Goal: Task Accomplishment & Management: Use online tool/utility

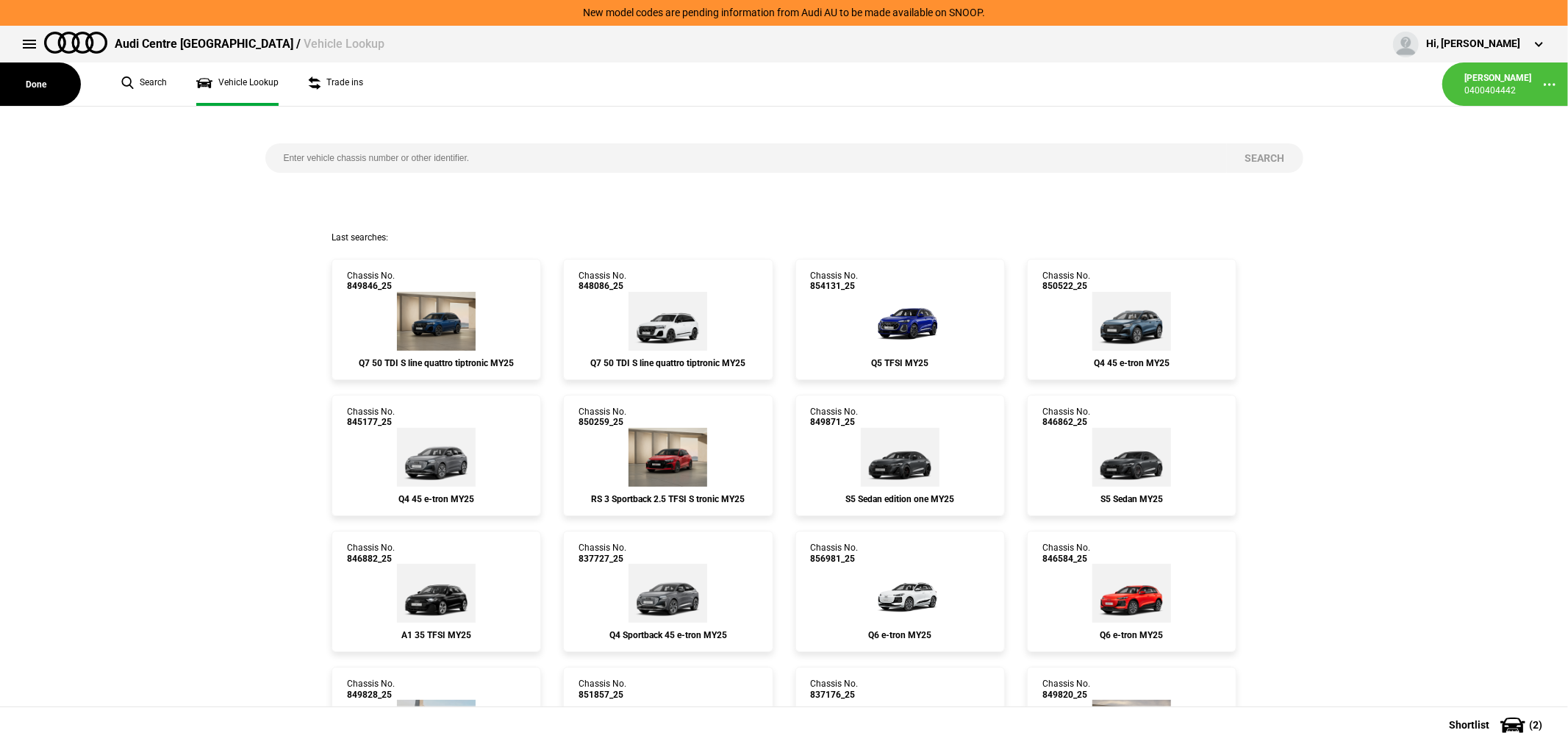
click at [32, 79] on button "Done" at bounding box center [41, 84] width 81 height 43
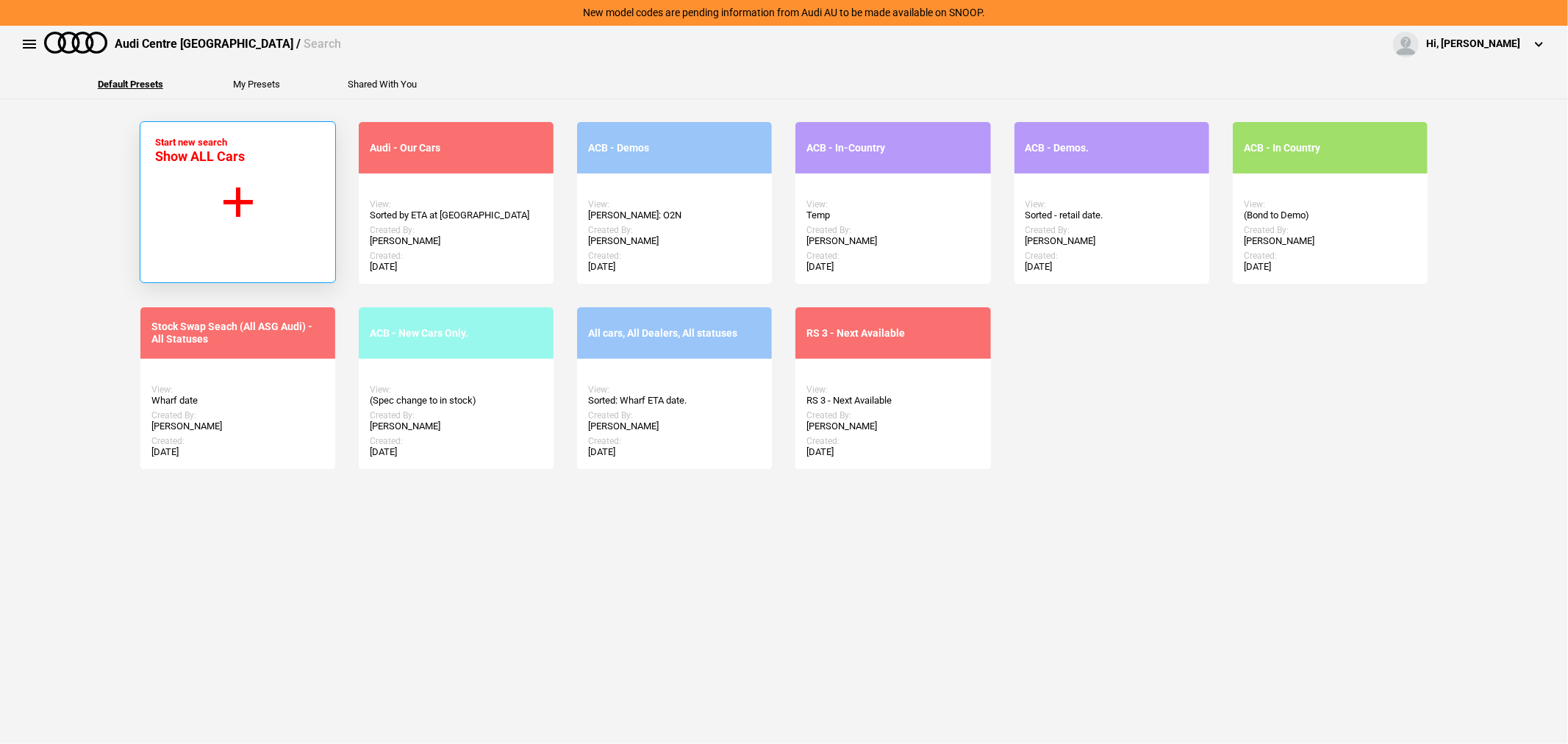
click at [240, 193] on button "Start new search Show ALL Cars" at bounding box center [237, 201] width 197 height 162
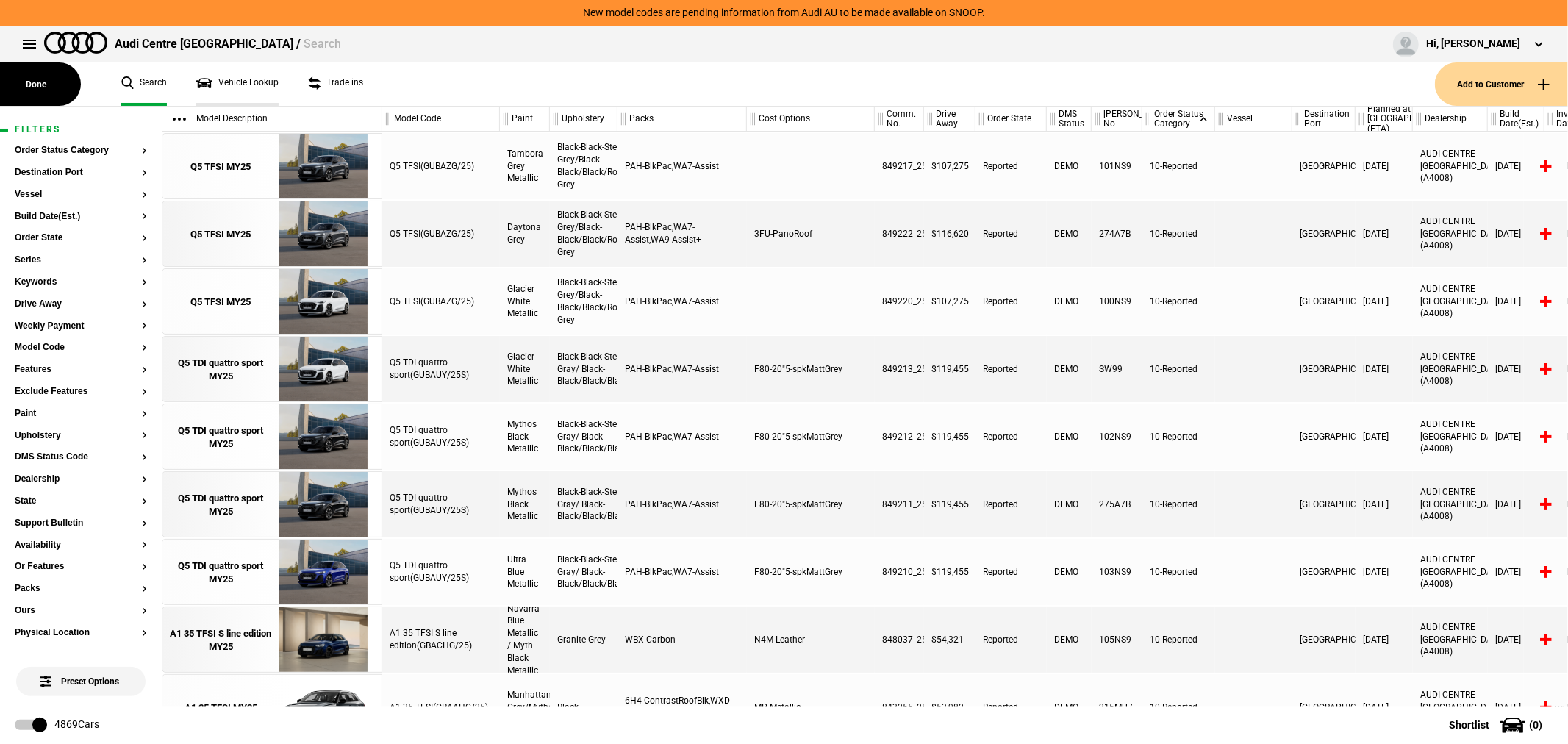
click at [250, 76] on link "Vehicle Lookup" at bounding box center [237, 84] width 82 height 43
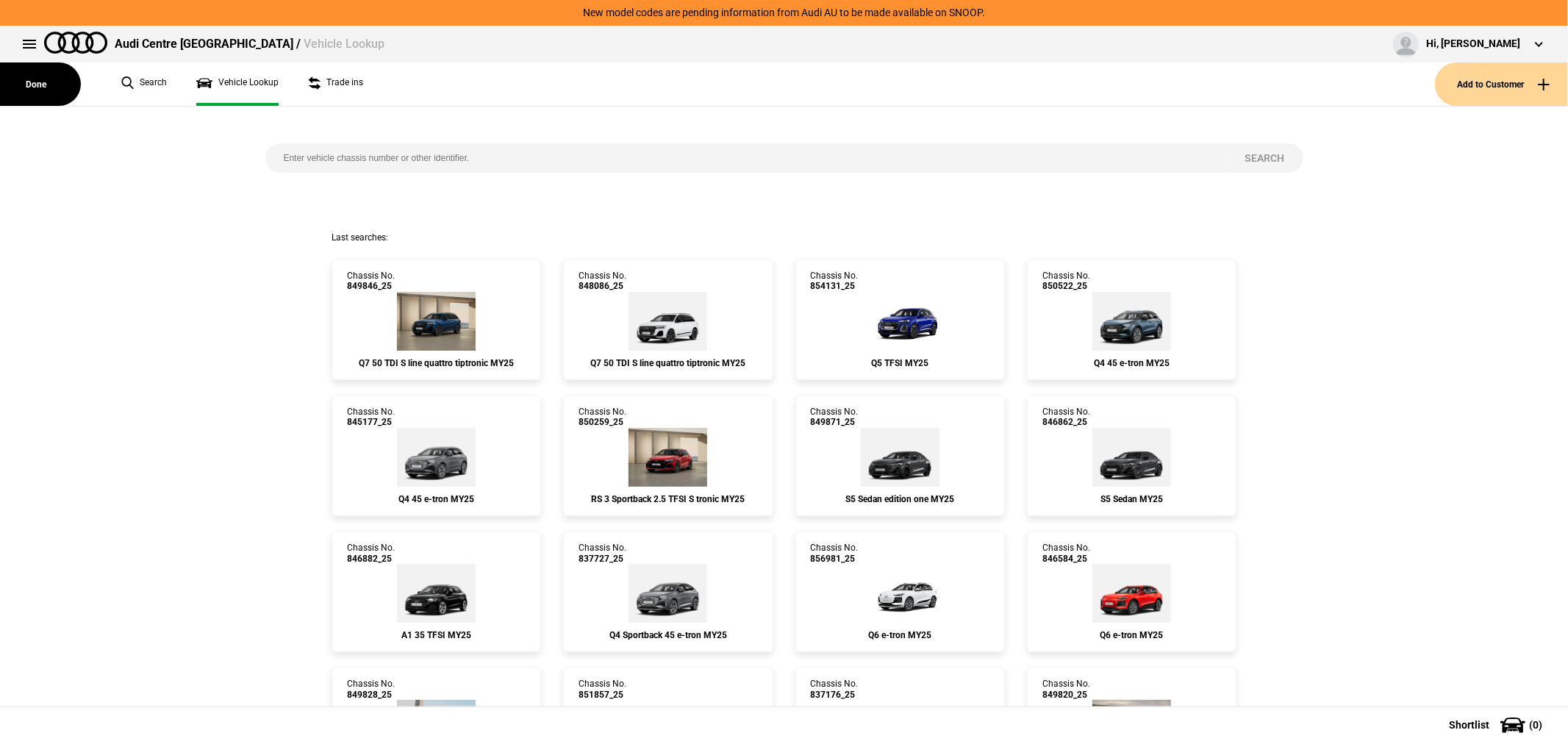
click at [640, 162] on input "search" at bounding box center [745, 158] width 961 height 30
type input "845041"
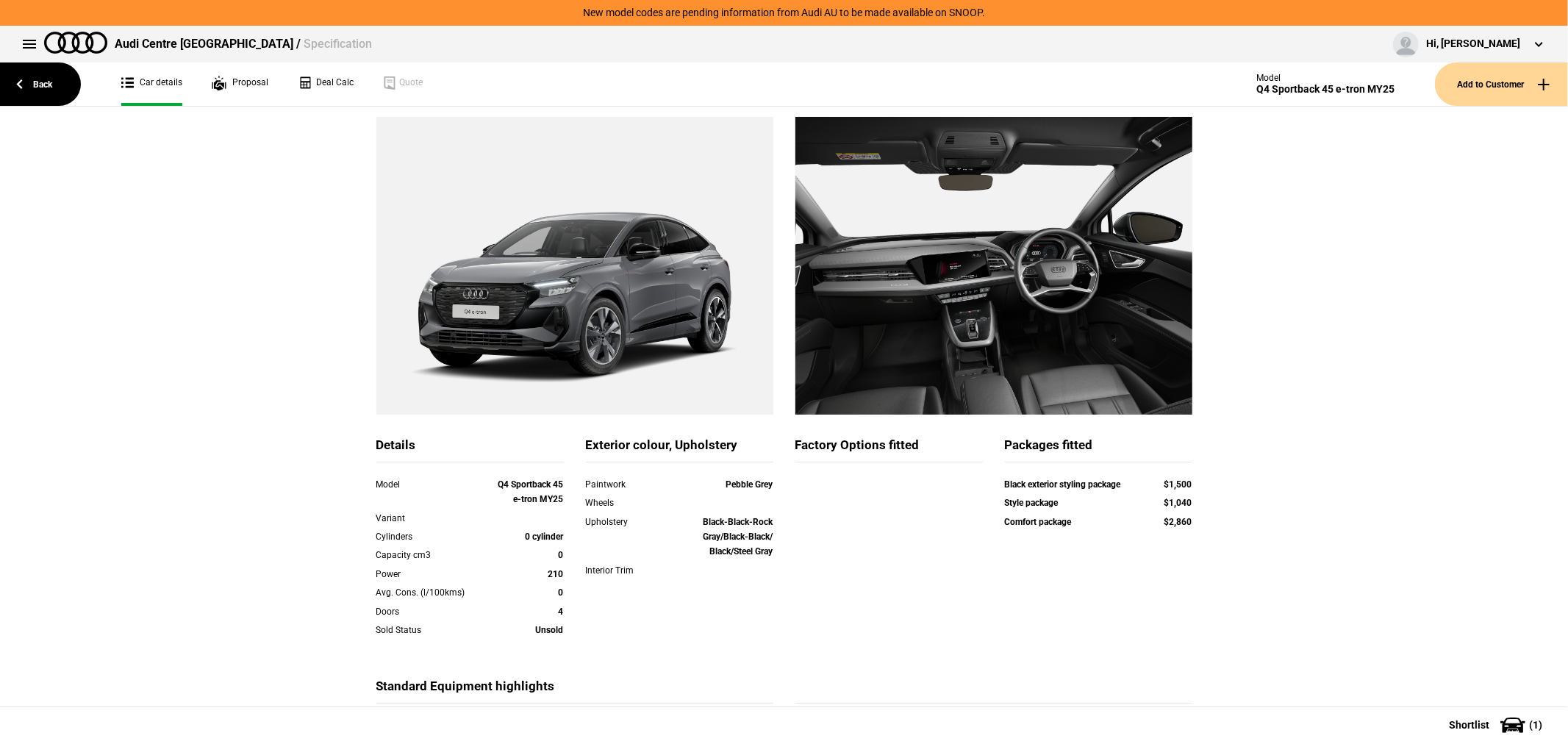
scroll to position [76, 0]
click at [334, 78] on link "Deal Calc" at bounding box center [325, 84] width 56 height 43
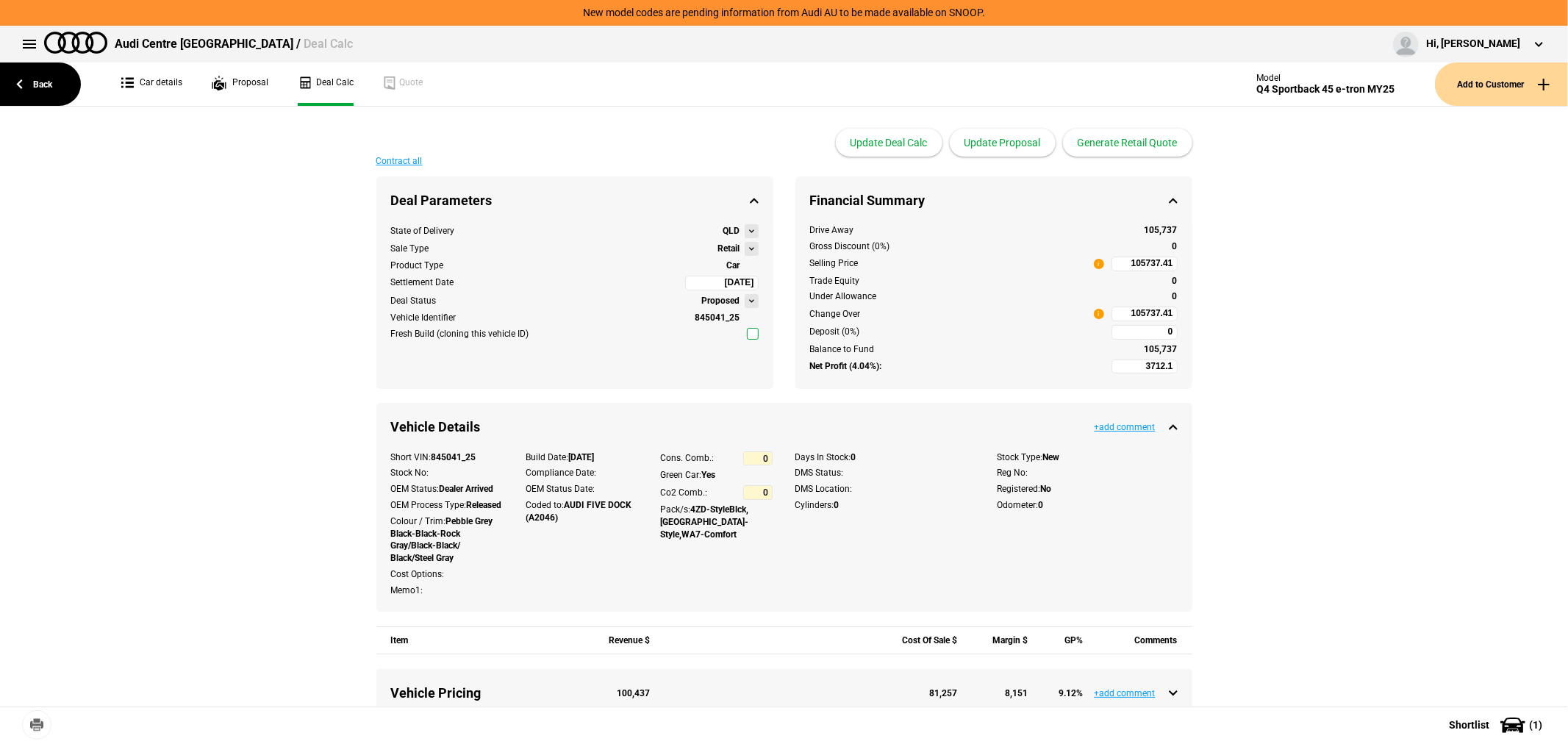
click at [744, 251] on button at bounding box center [751, 248] width 14 height 14
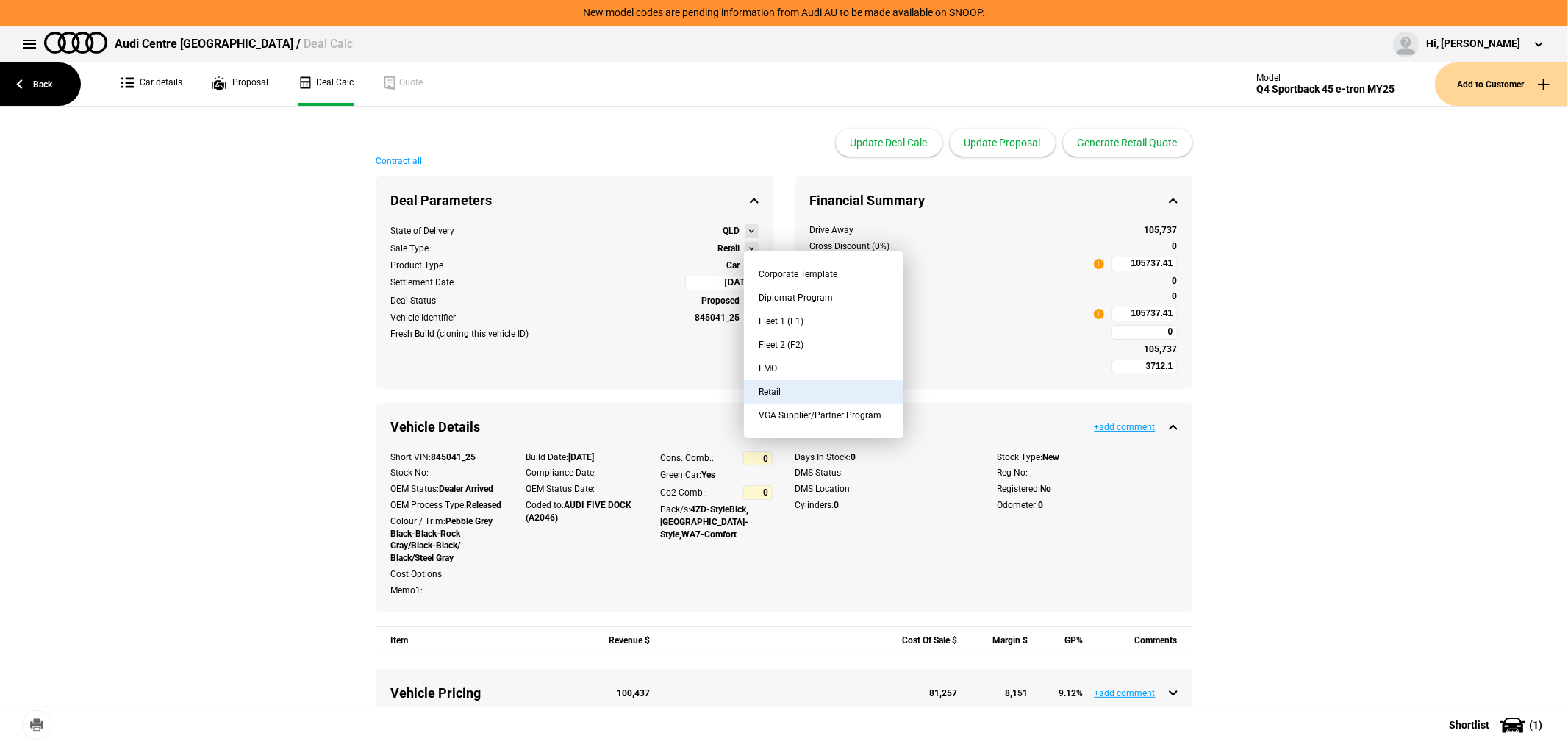
click at [790, 368] on button "FMO" at bounding box center [824, 367] width 160 height 23
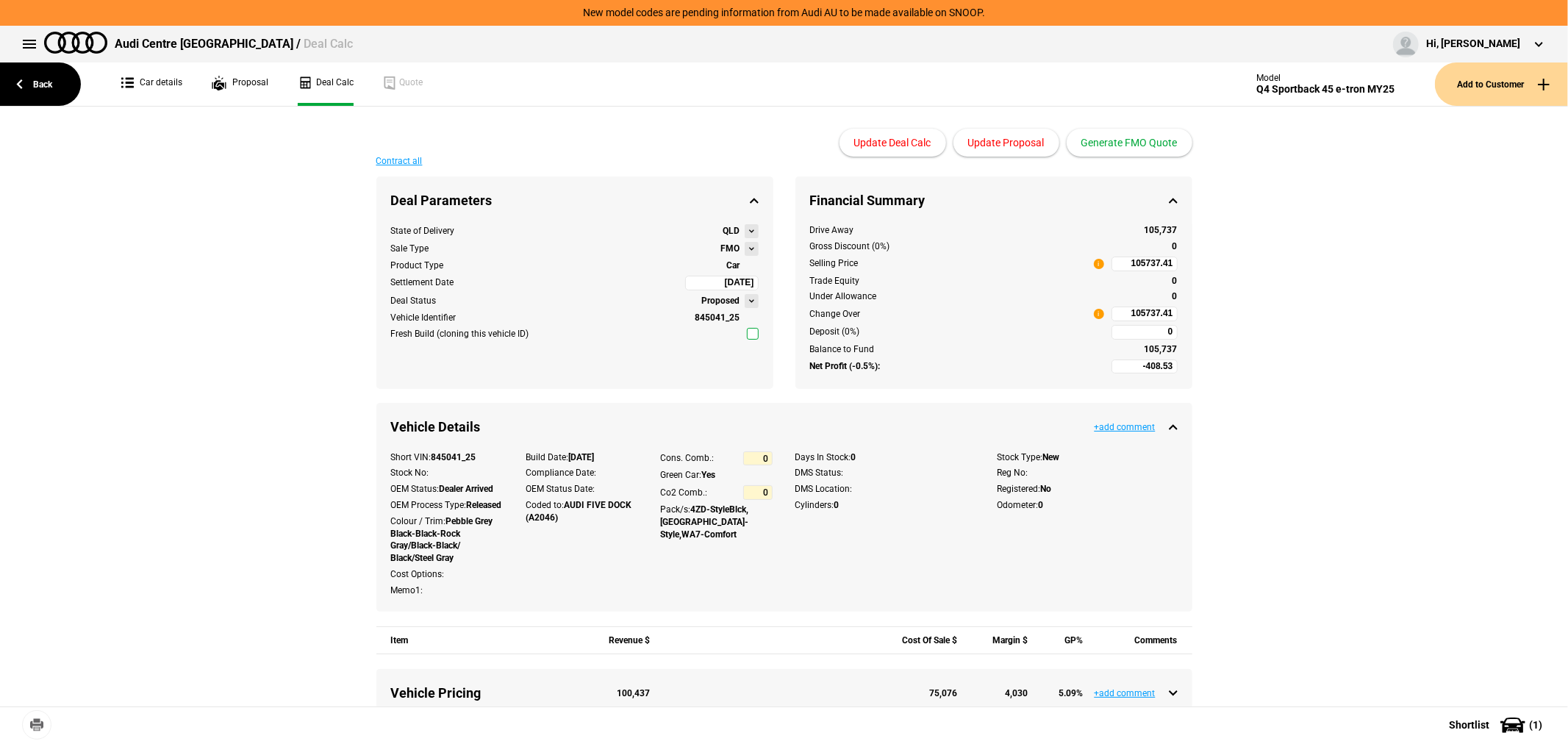
type input "-2408.53"
type input "84561.28"
type input "-4908.53"
click at [1114, 315] on input "84561.28" at bounding box center [1145, 314] width 66 height 15
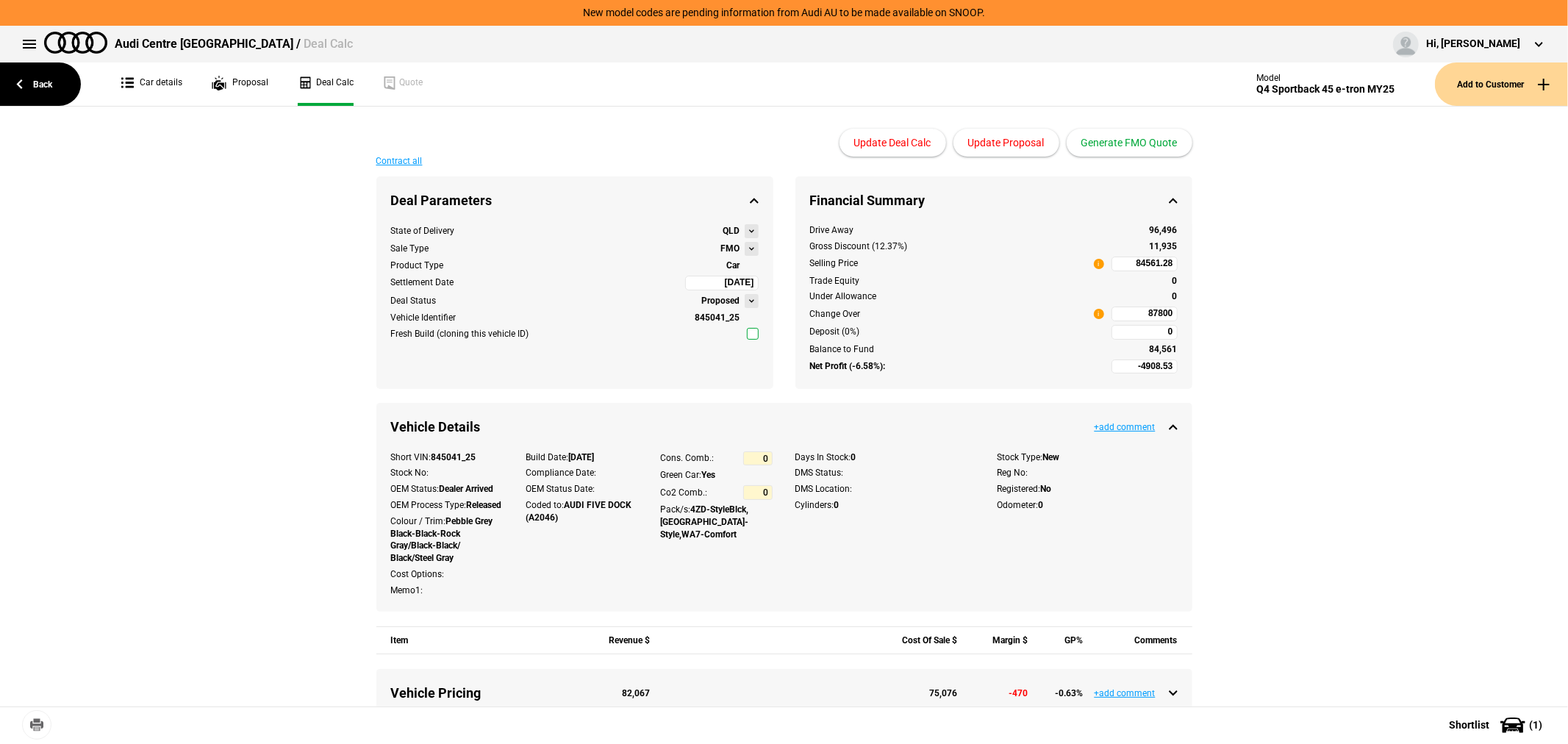
type input "84561.28"
type input "-1964.24"
type input "87800"
click at [1010, 136] on button "Update Proposal" at bounding box center [1006, 142] width 106 height 28
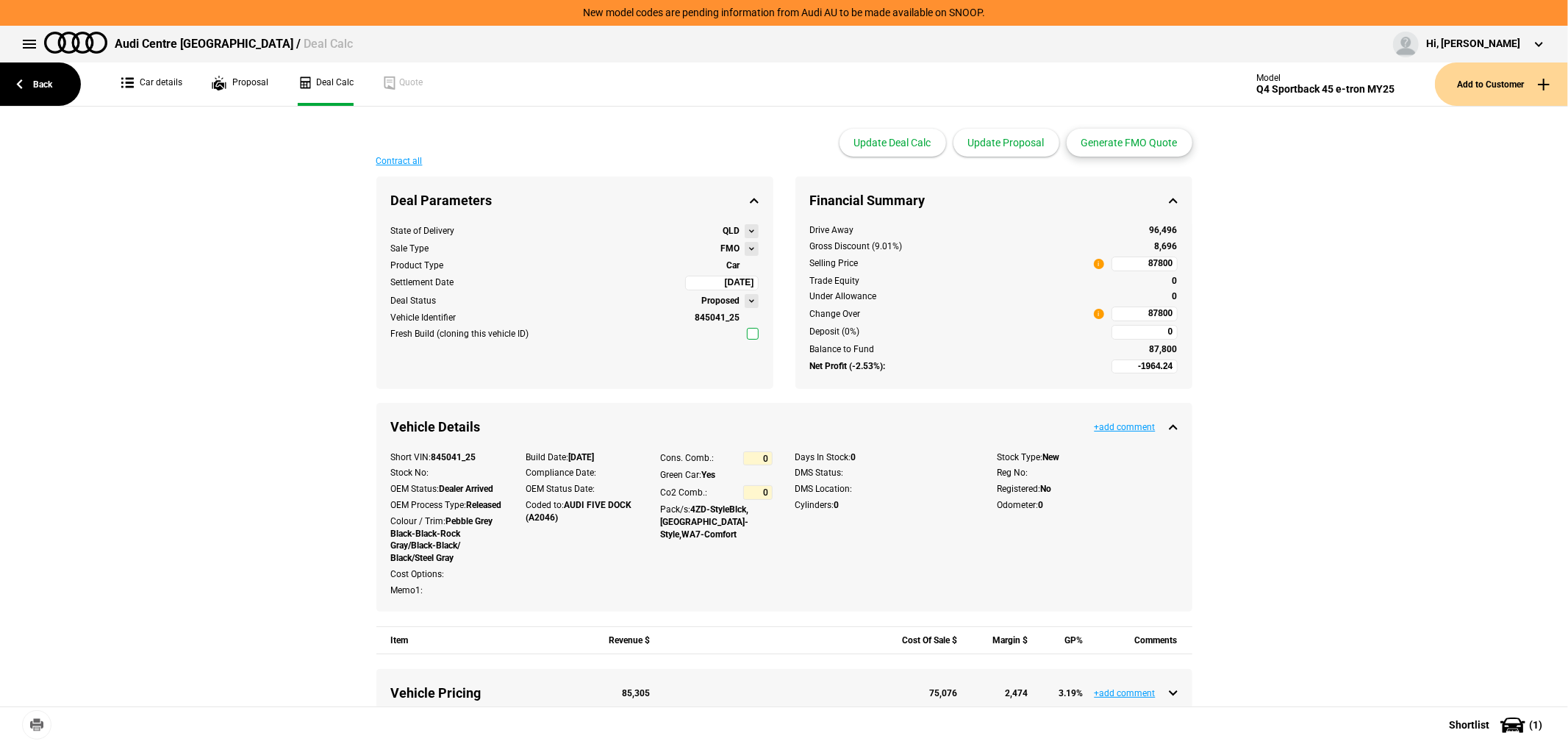
click at [1127, 142] on button "Generate FMO Quote" at bounding box center [1129, 142] width 126 height 28
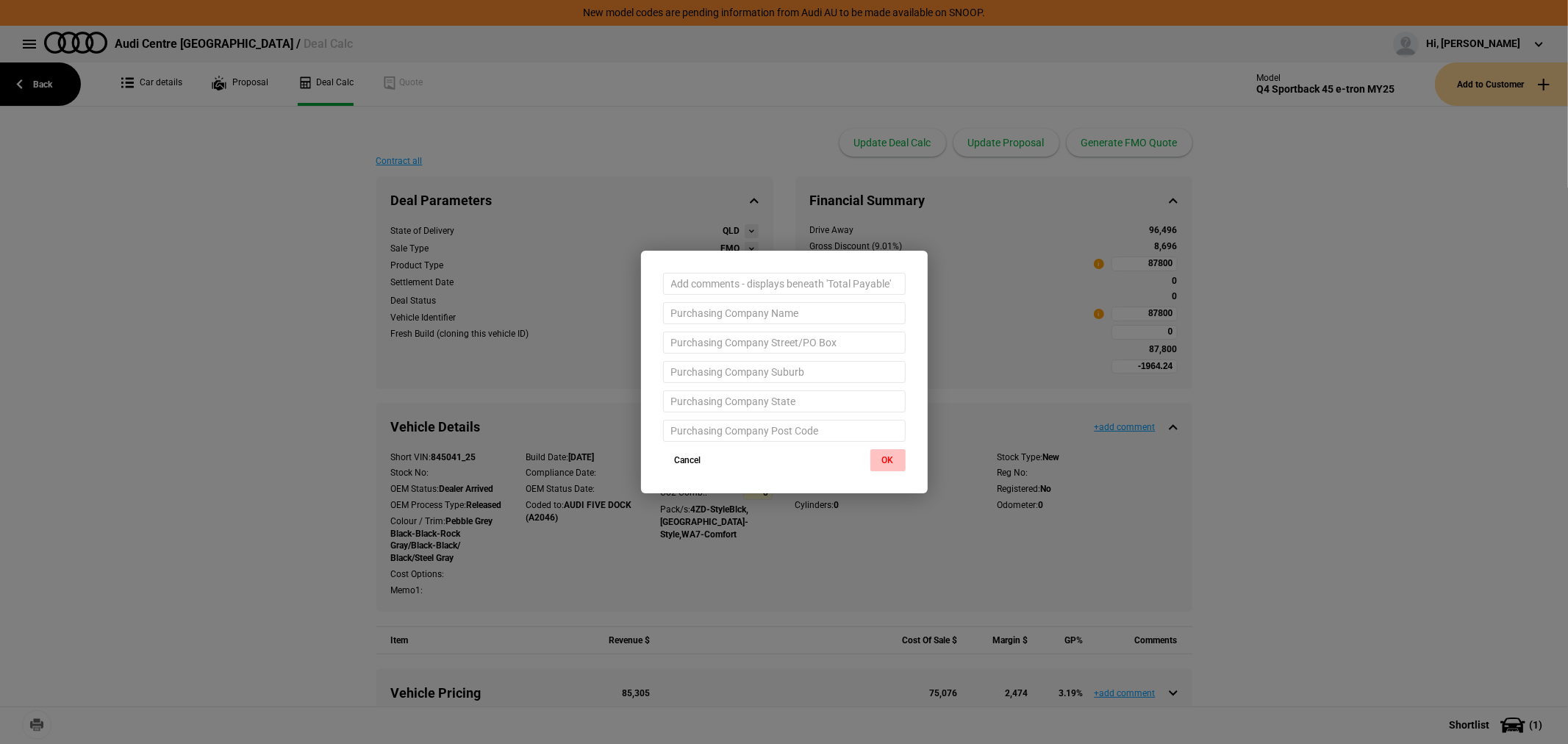
click at [889, 451] on button "OK" at bounding box center [888, 460] width 35 height 22
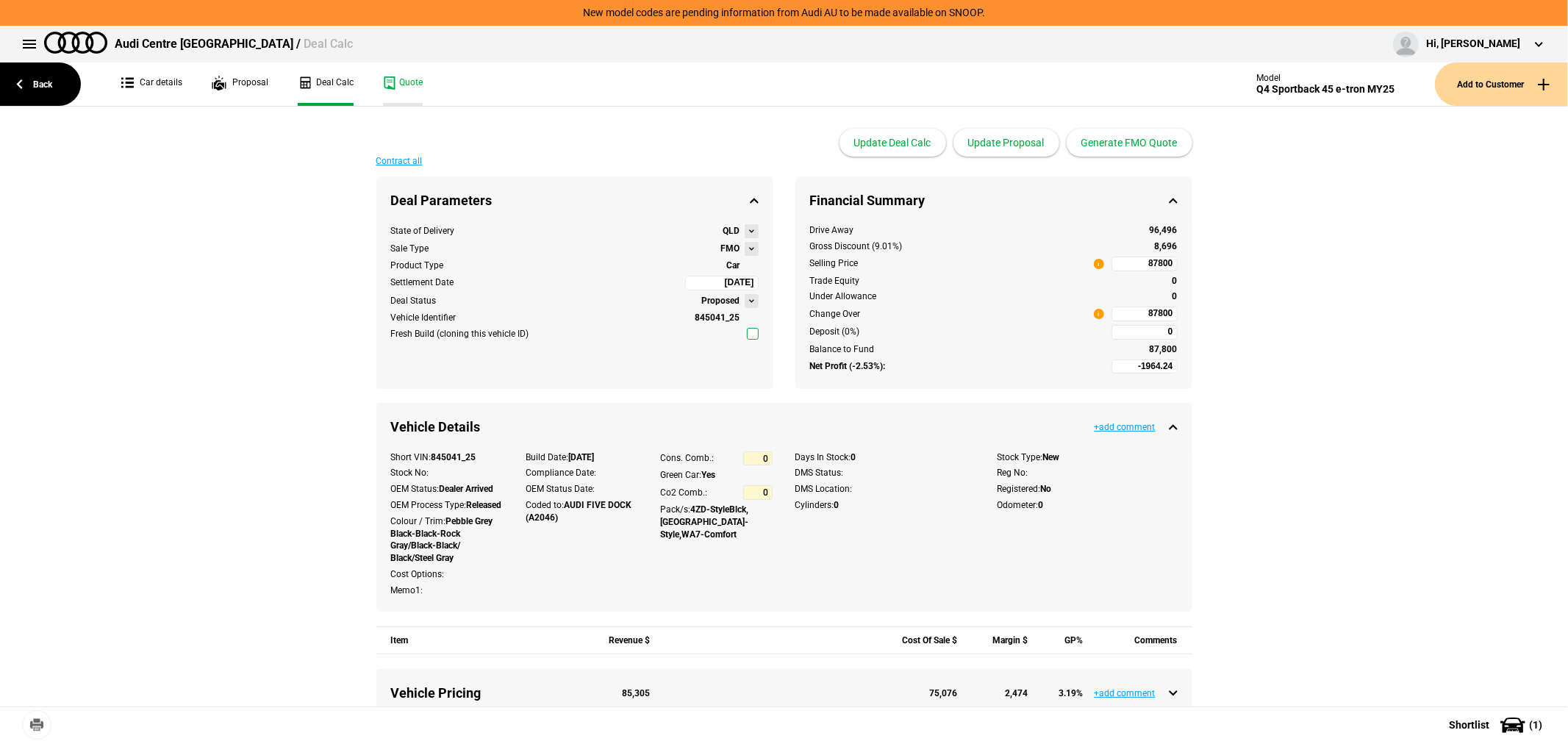
click at [402, 83] on link "Quote" at bounding box center [403, 84] width 40 height 43
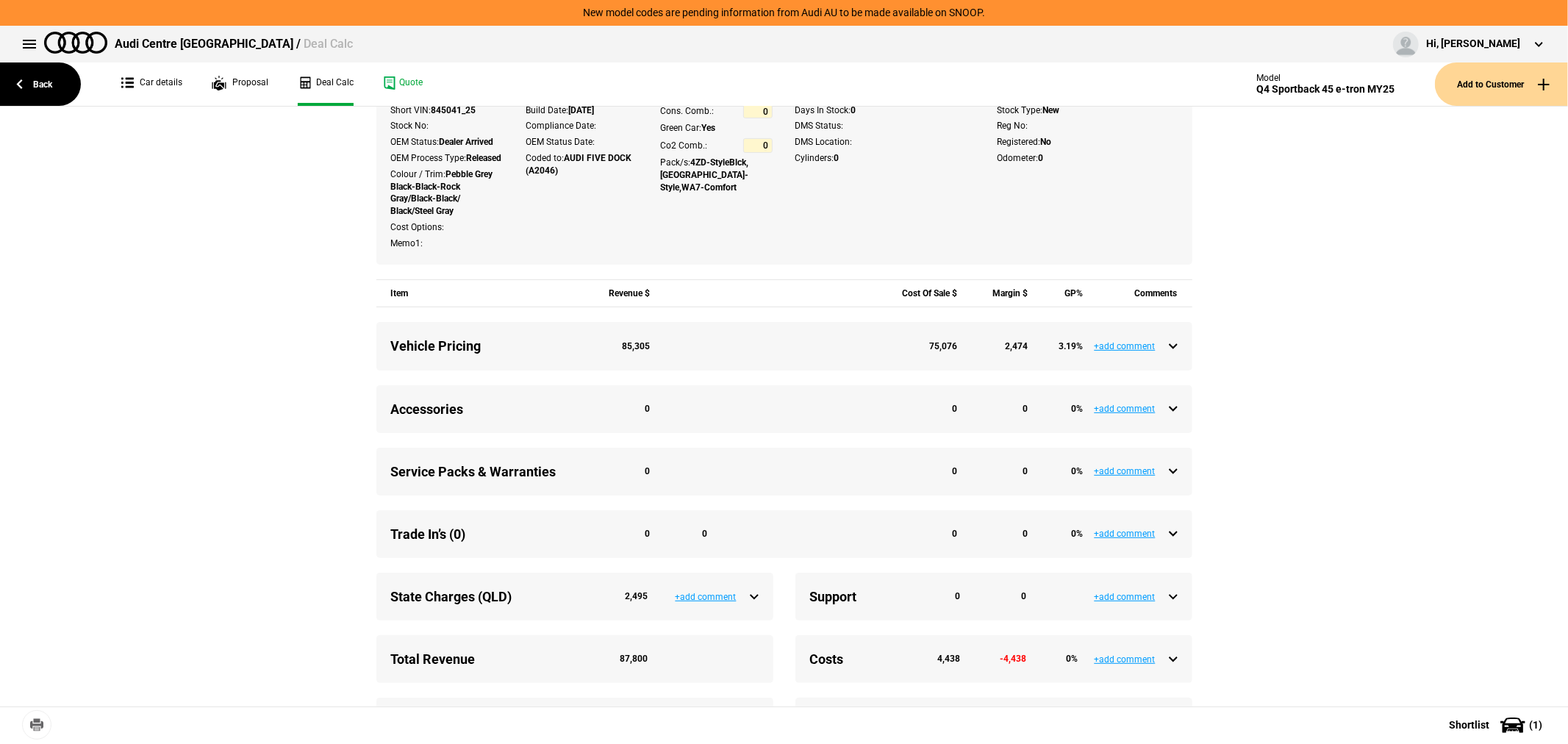
scroll to position [557, 0]
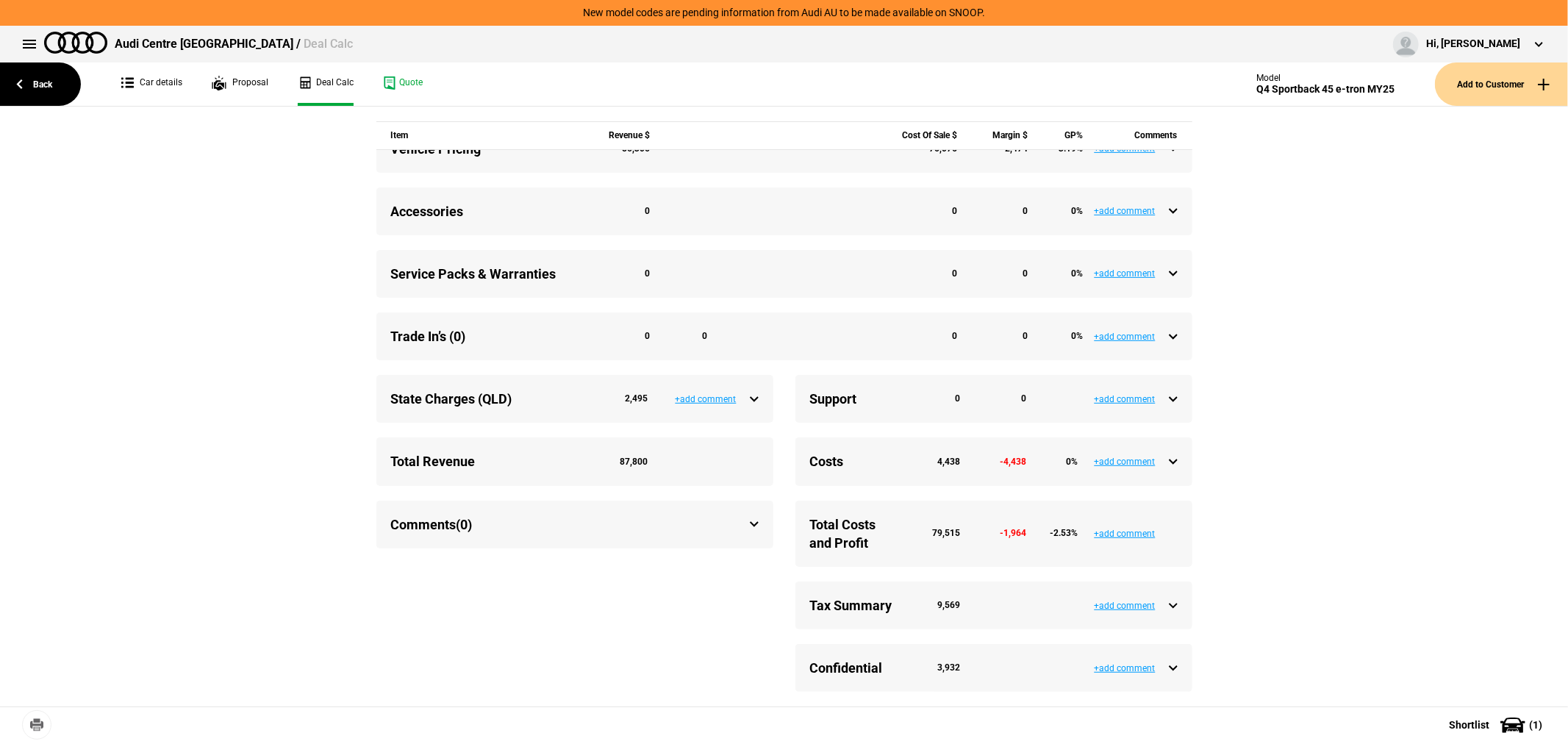
click at [1172, 219] on div "Accessories 0 0 0 0 % +add comment" at bounding box center [785, 211] width 816 height 48
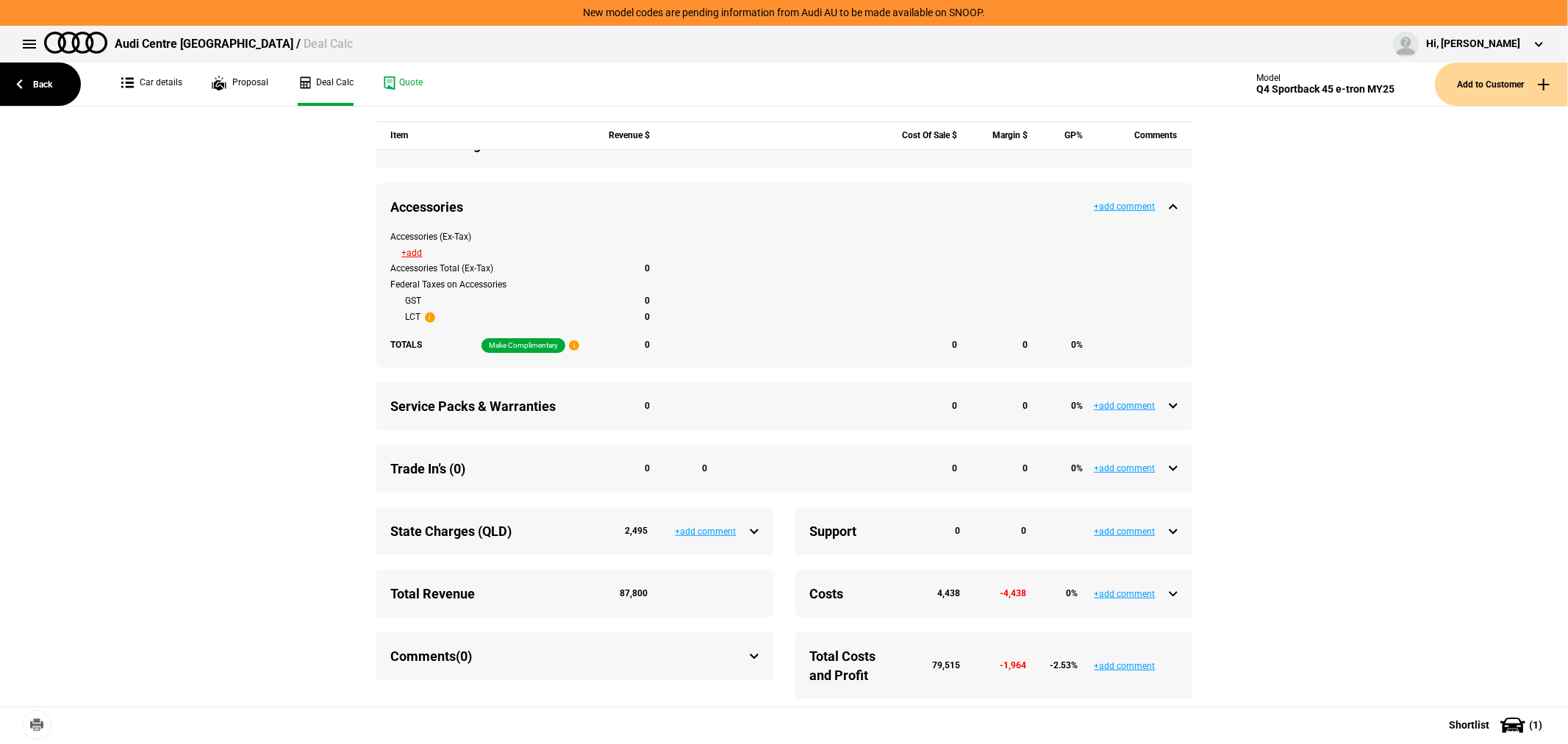
click at [405, 258] on button "+add" at bounding box center [412, 253] width 20 height 9
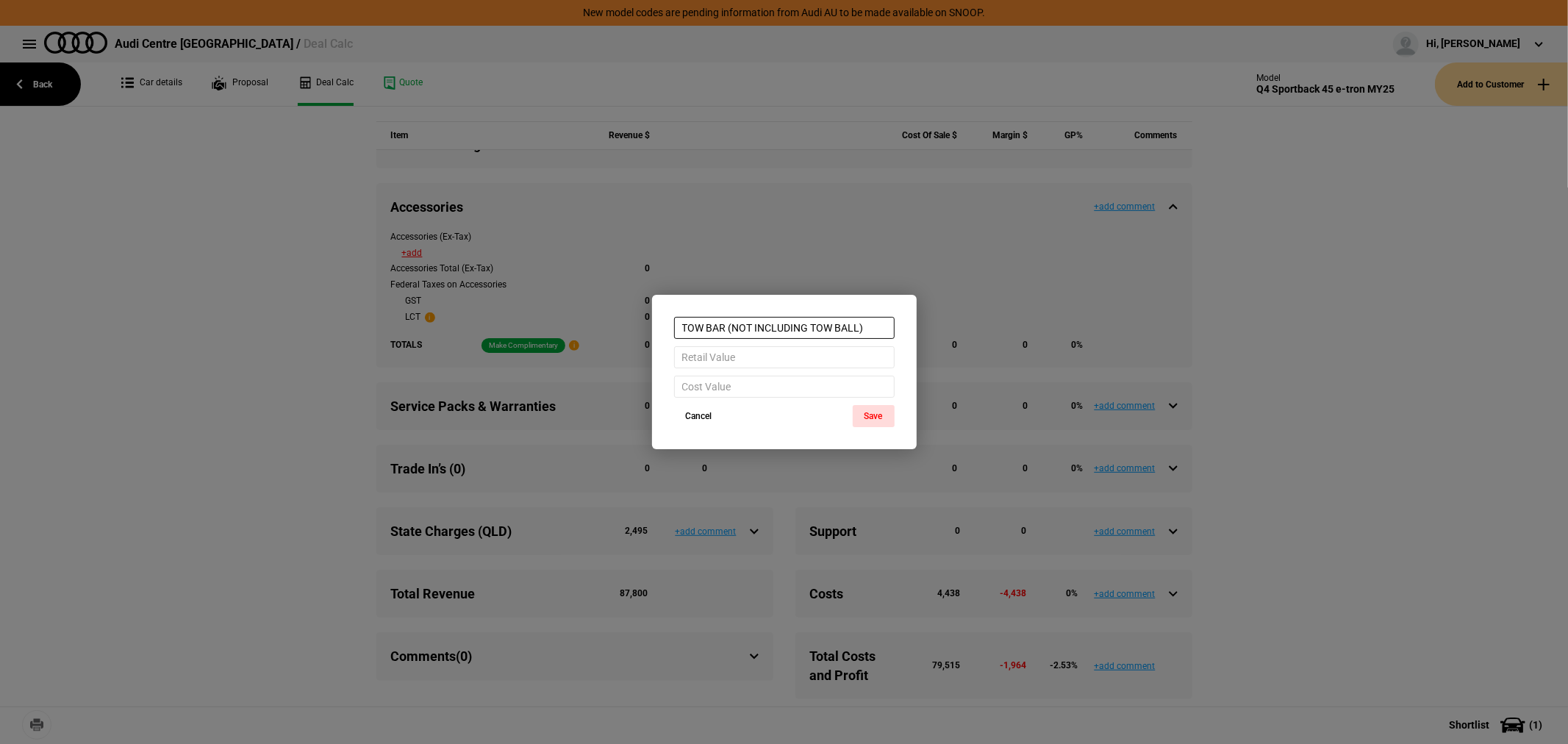
type input "TOW BAR (NOT INCLUDING TOW BALL)"
type input "4200"
click at [865, 413] on button "Save" at bounding box center [873, 416] width 42 height 22
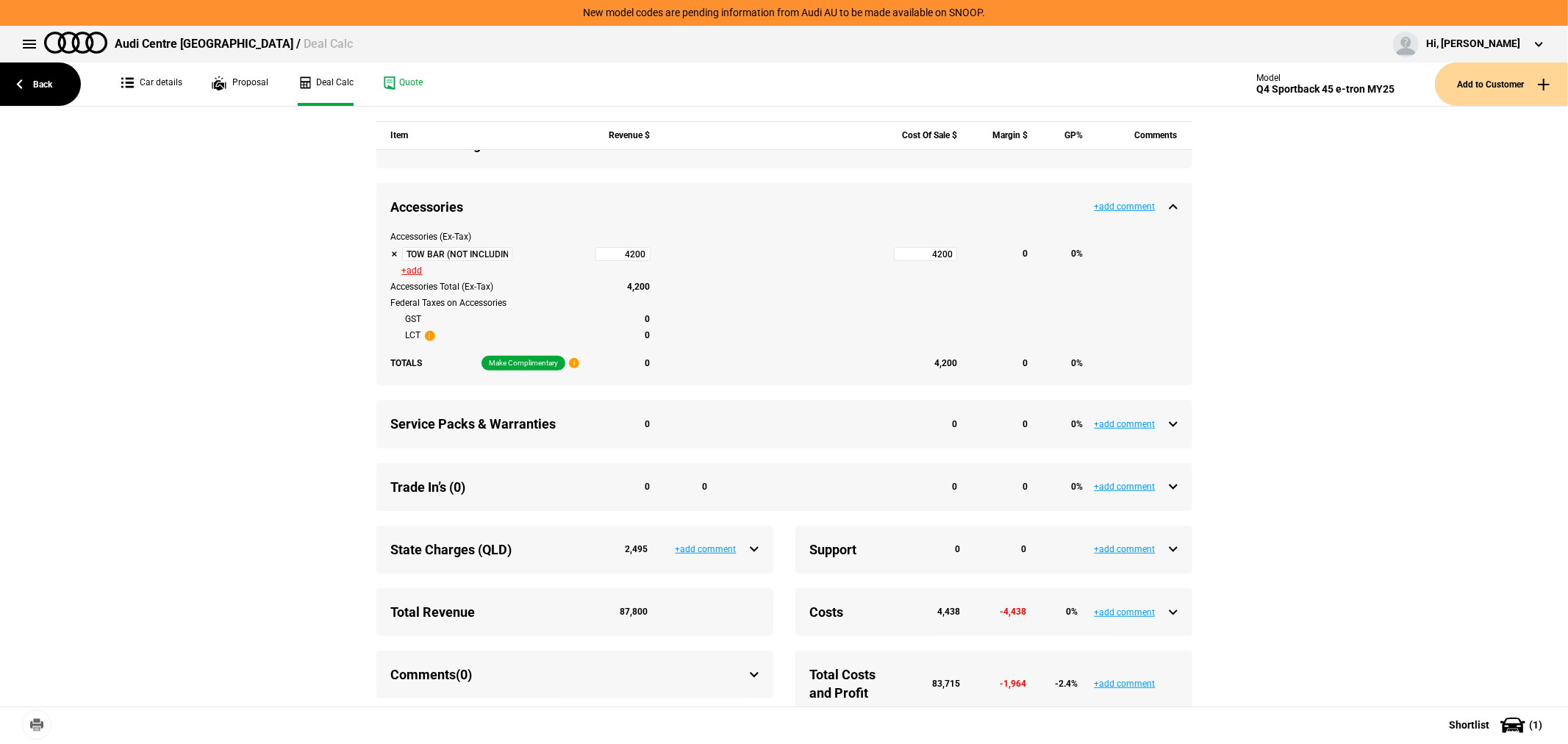
type input "92536"
click at [408, 275] on button "+add" at bounding box center [412, 270] width 20 height 9
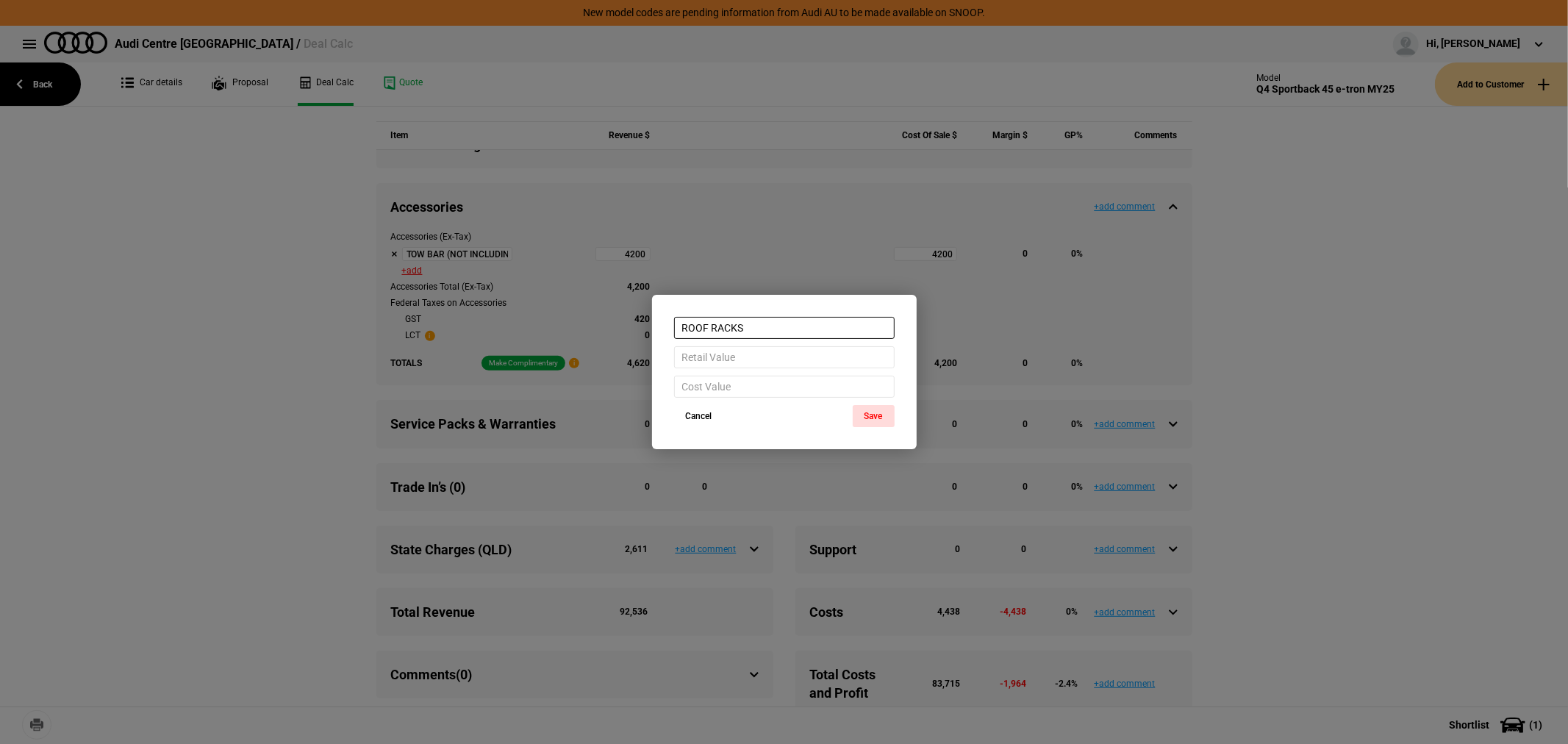
type input "ROOF RACKS"
type input "990"
click at [879, 416] on button "Save" at bounding box center [873, 416] width 42 height 22
type input "93653"
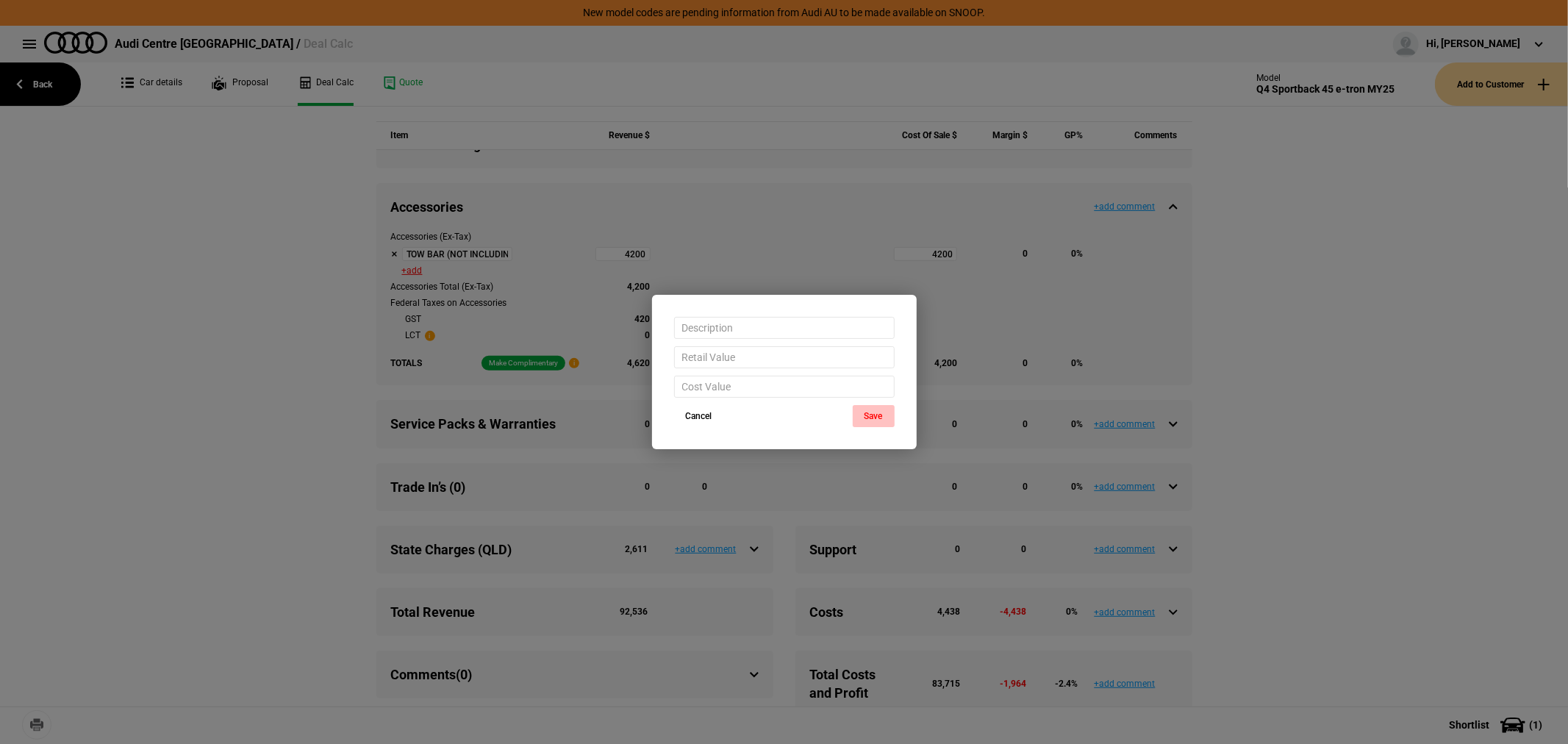
type input "93653"
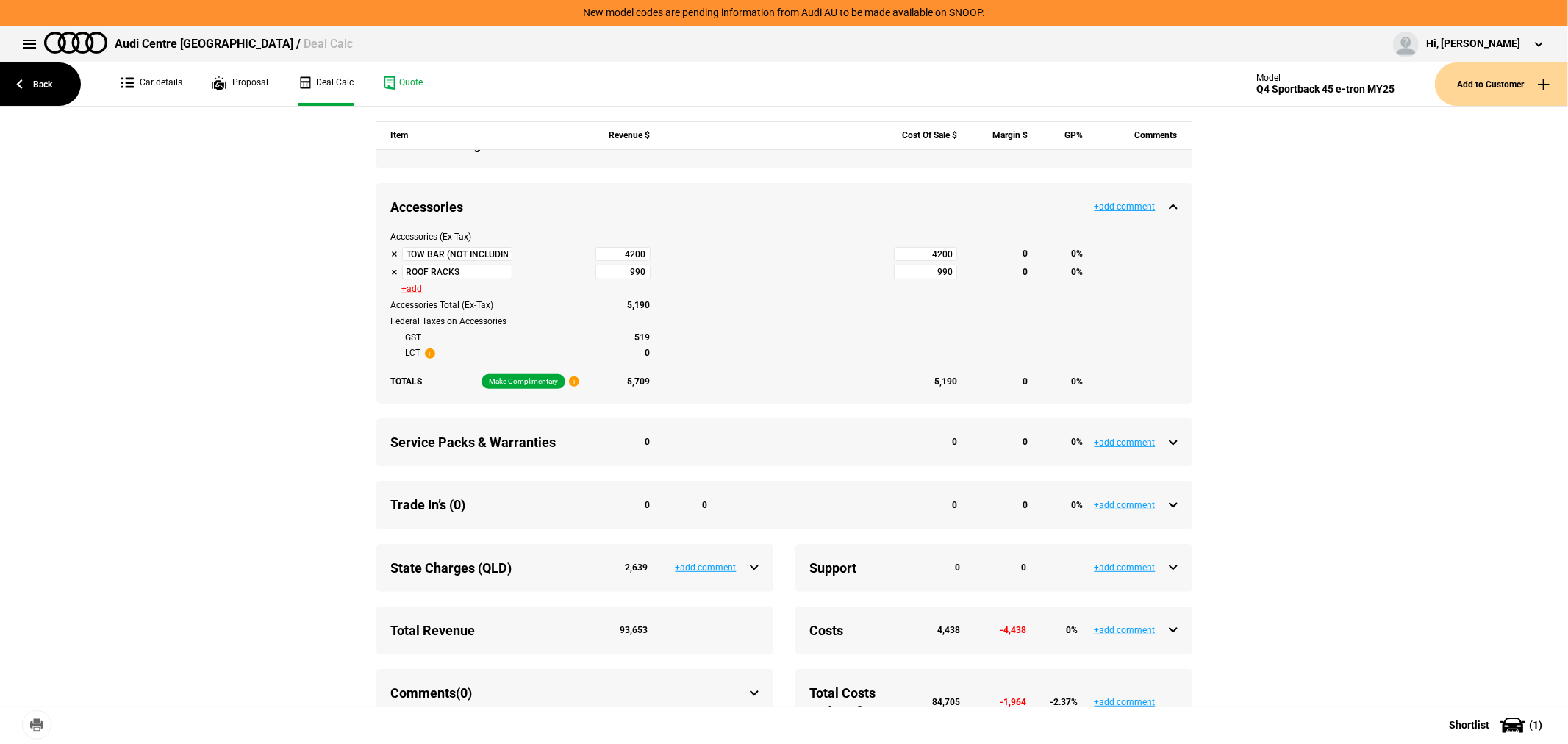
click at [405, 294] on button "+add" at bounding box center [412, 289] width 20 height 9
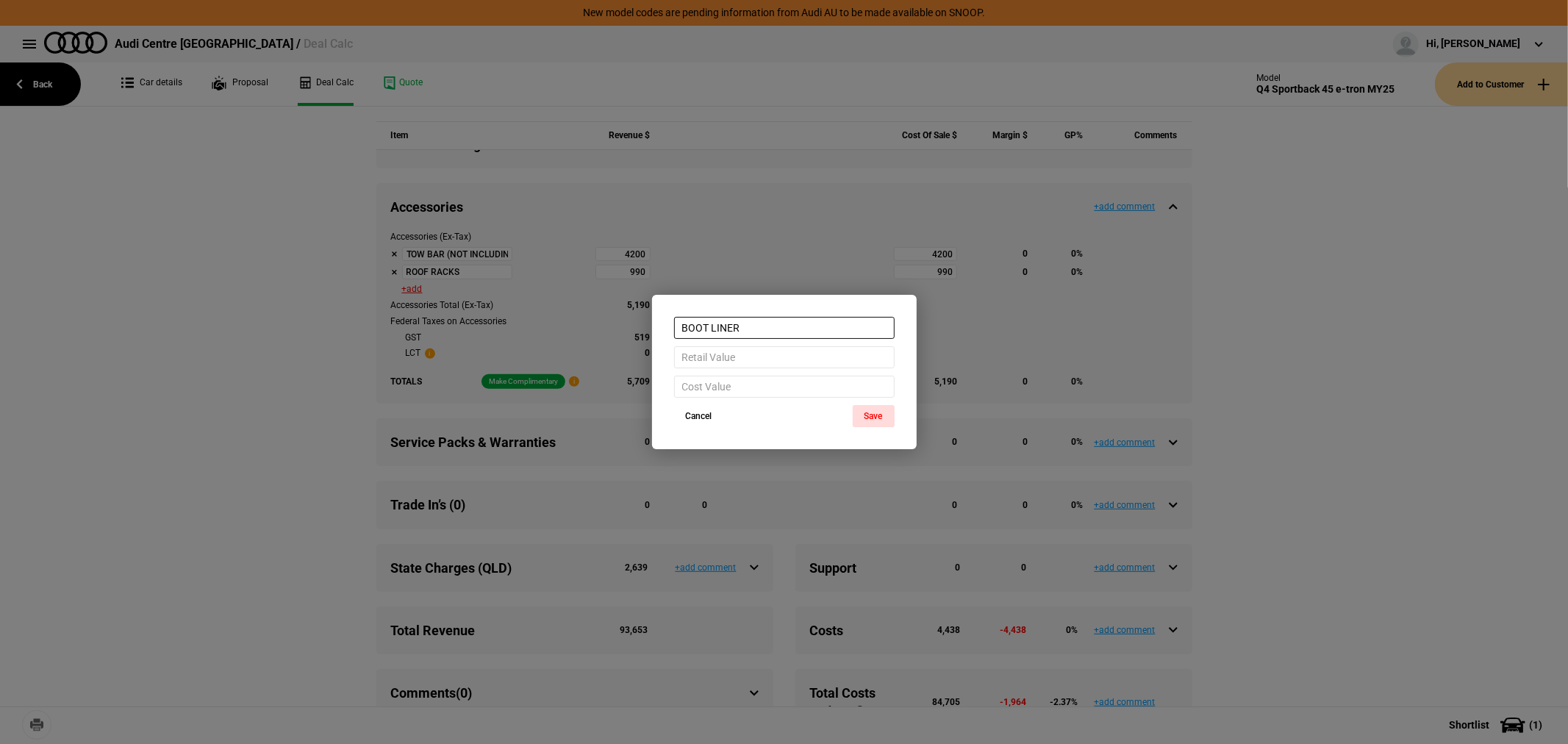
type input "BOOT LINER"
type input "230"
click at [875, 416] on button "Save" at bounding box center [873, 416] width 42 height 22
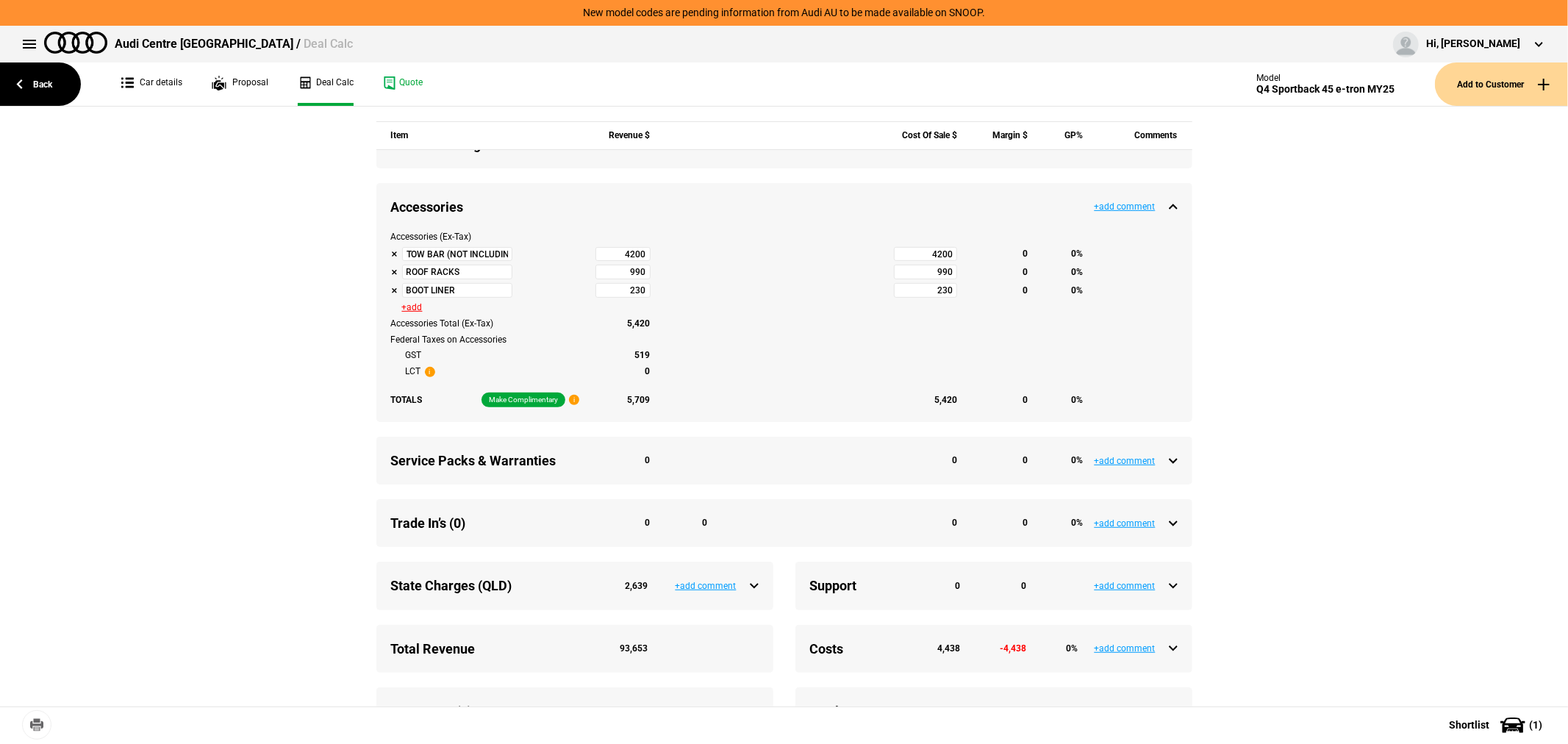
type input "93912"
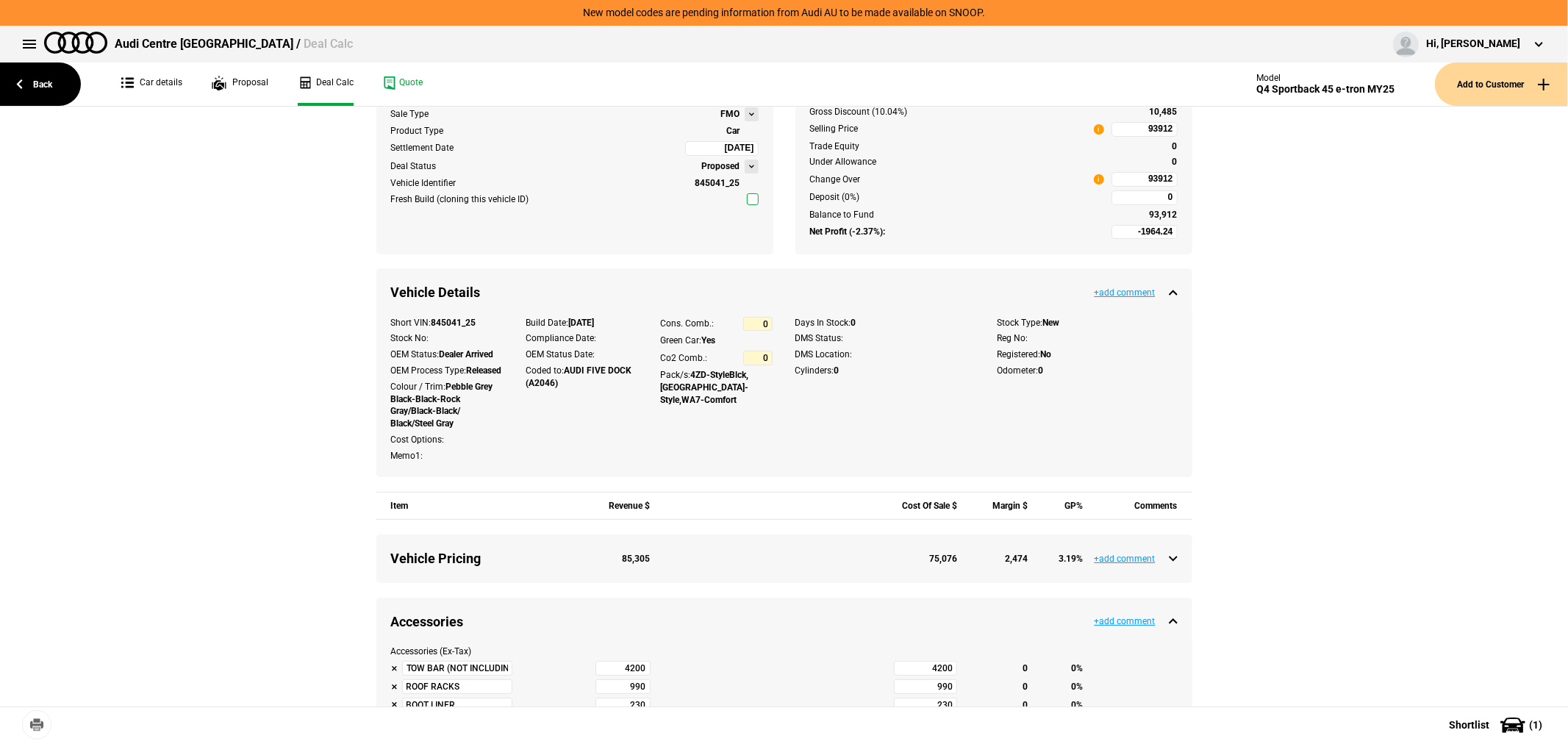
scroll to position [0, 0]
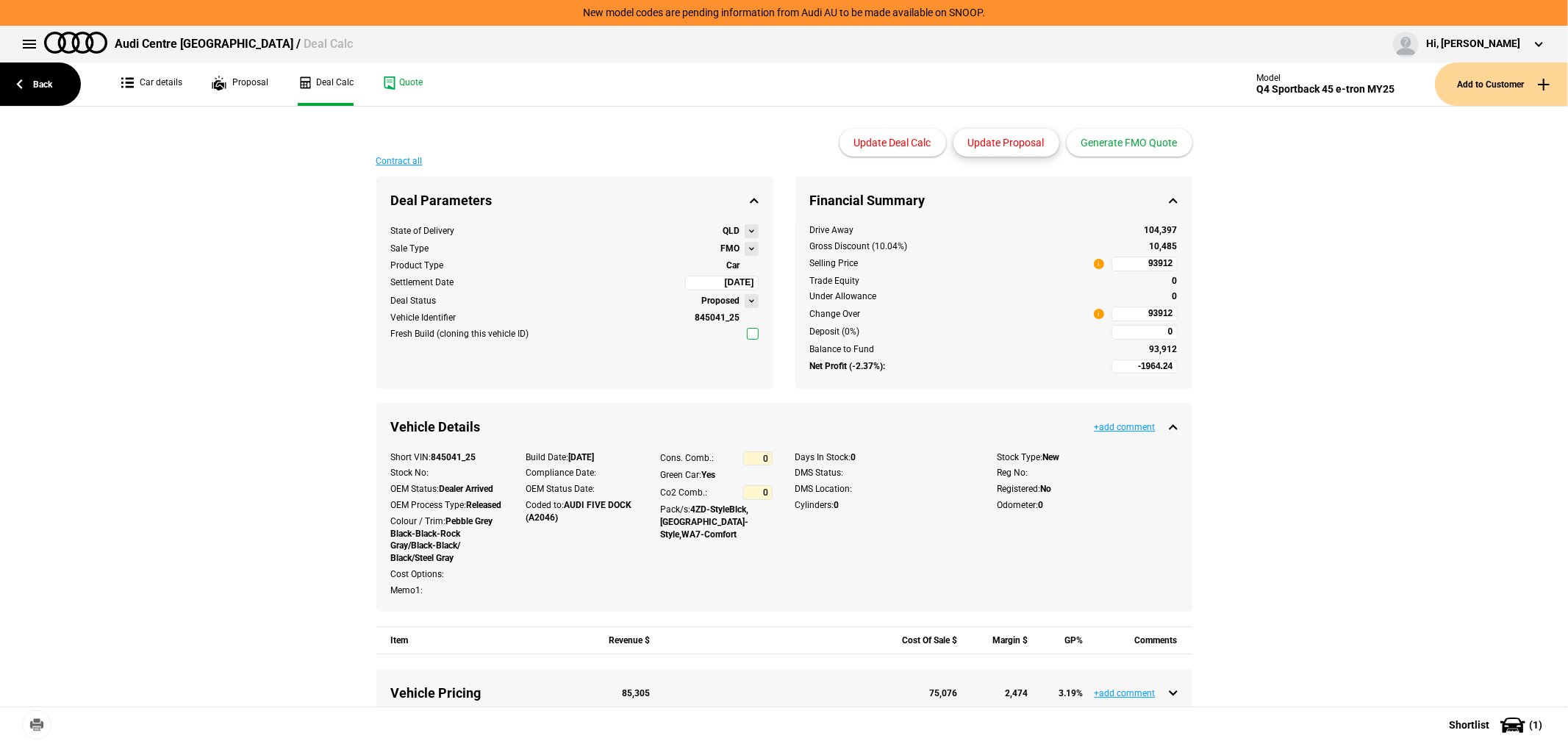
click at [1004, 139] on button "Update Proposal" at bounding box center [1006, 142] width 106 height 28
click at [1140, 138] on button "Generate FMO Quote" at bounding box center [1129, 142] width 126 height 28
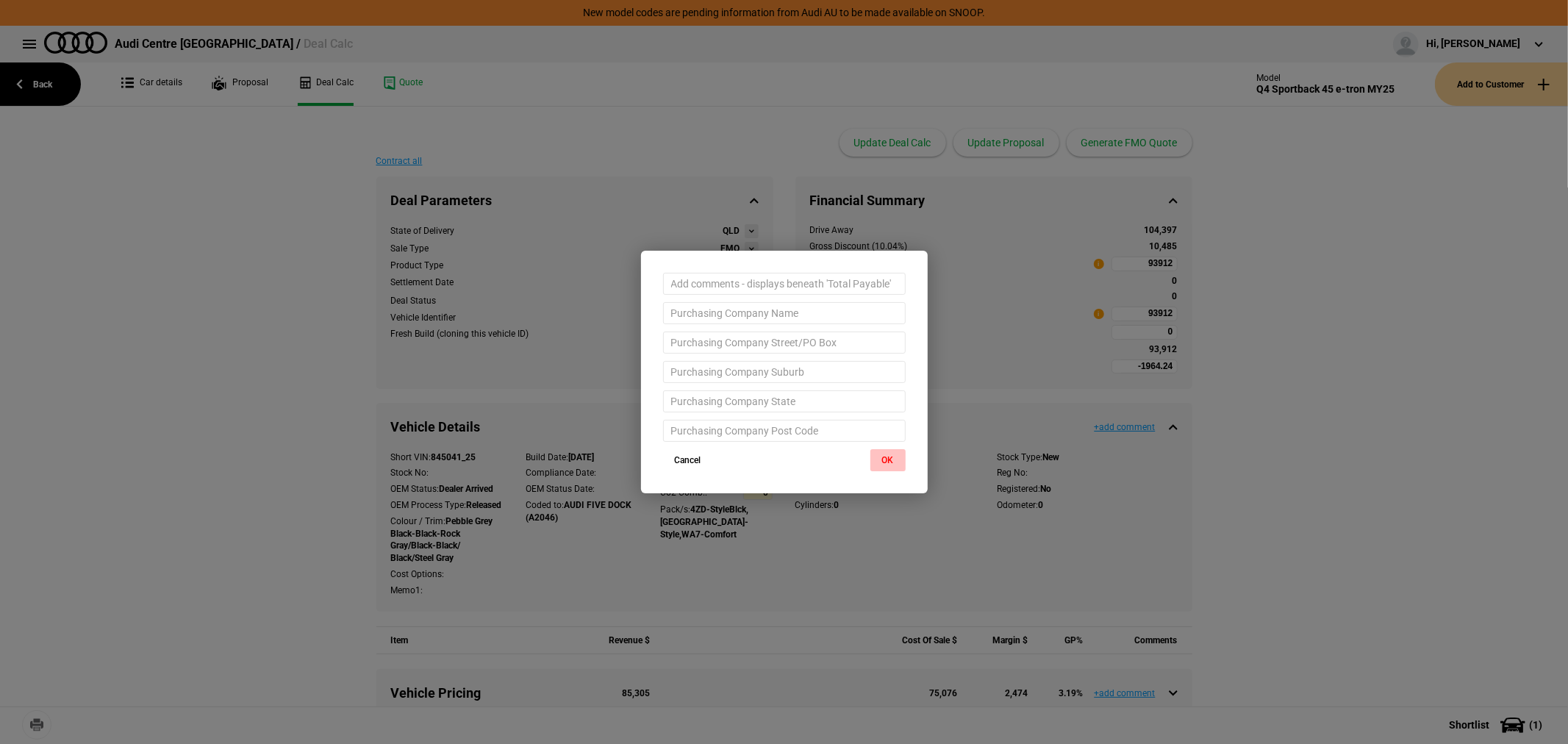
click at [889, 454] on button "OK" at bounding box center [888, 460] width 35 height 22
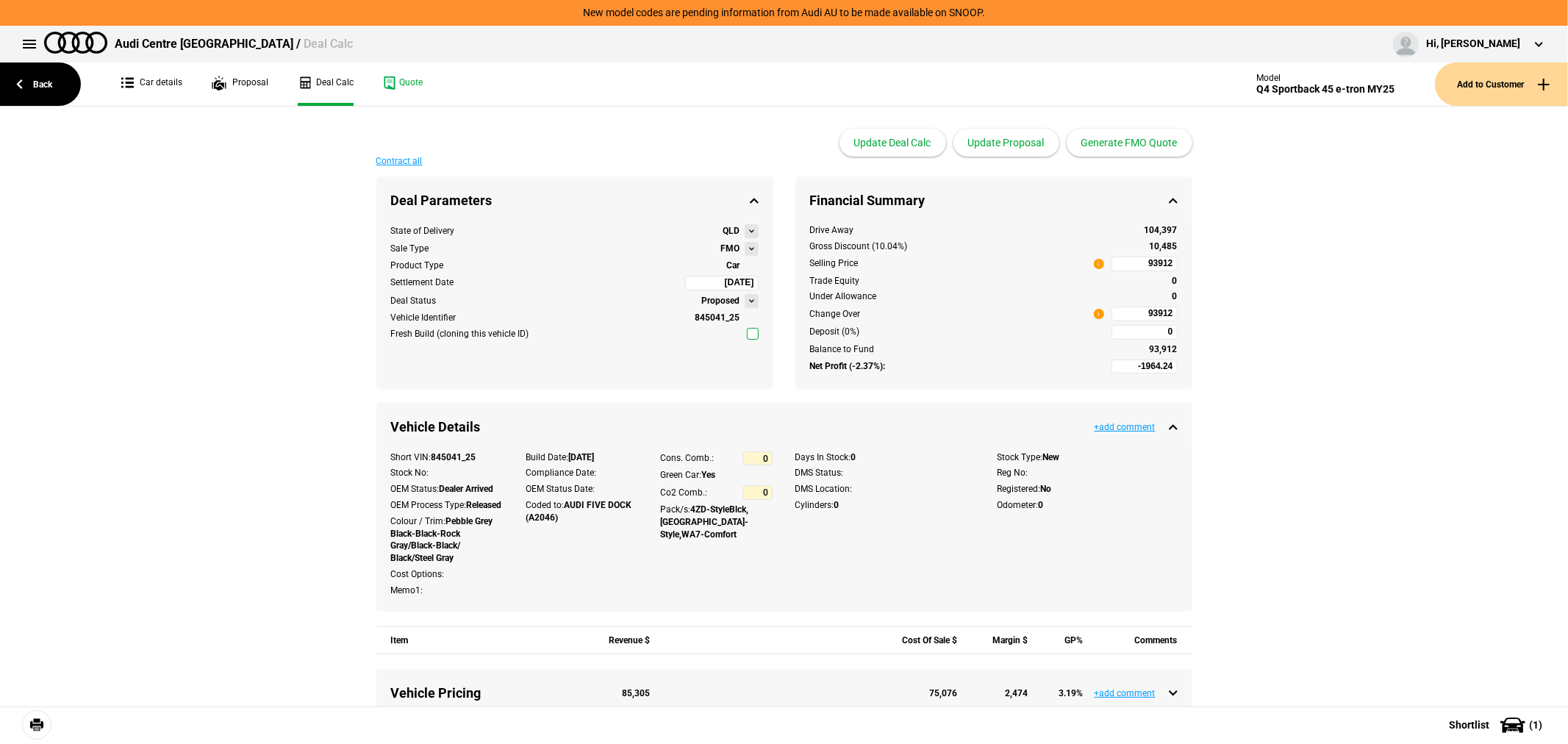
click at [41, 723] on link at bounding box center [37, 725] width 30 height 30
click at [392, 78] on link "Quote" at bounding box center [403, 84] width 40 height 43
